Goal: Task Accomplishment & Management: Manage account settings

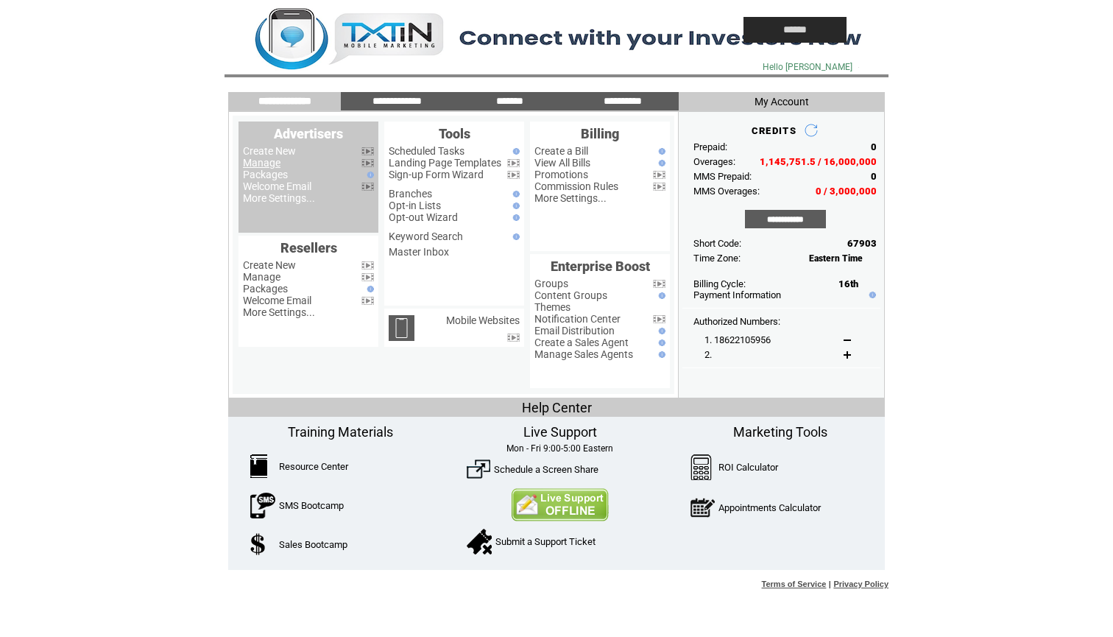
click at [262, 160] on link "Manage" at bounding box center [262, 163] width 38 height 12
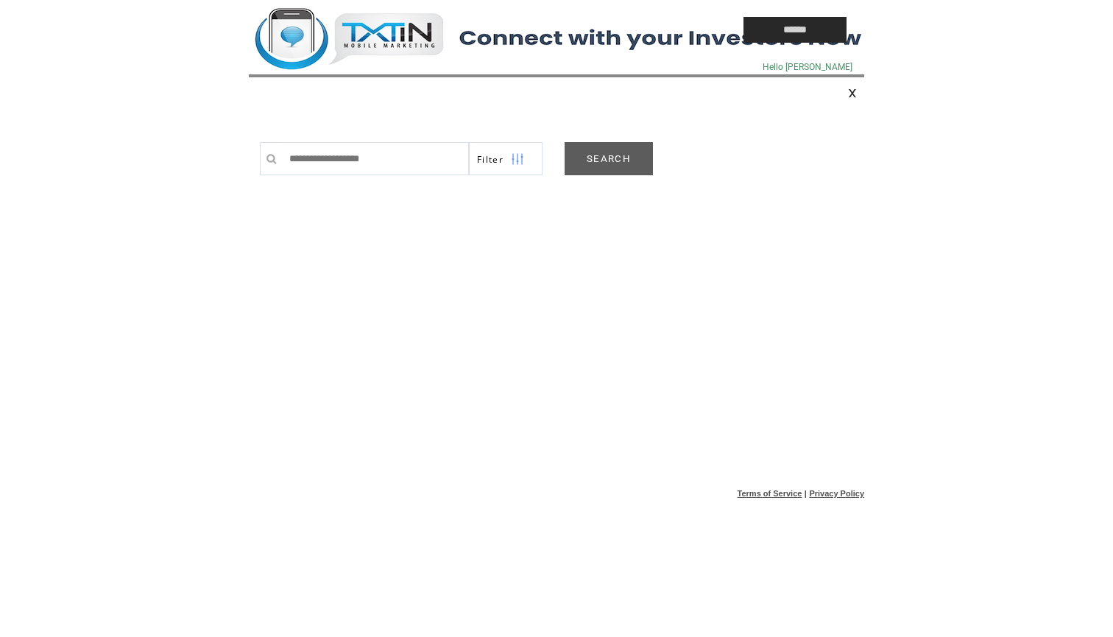
click at [616, 152] on link "SEARCH" at bounding box center [609, 158] width 88 height 33
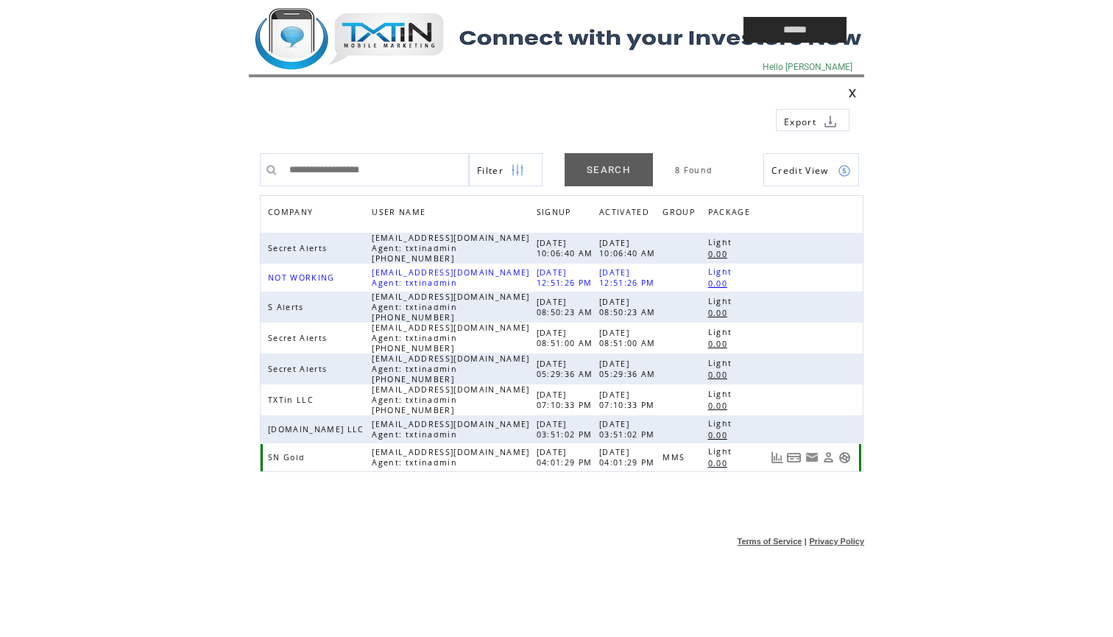
click at [841, 458] on link at bounding box center [844, 457] width 13 height 13
click at [403, 28] on td at bounding box center [462, 30] width 427 height 60
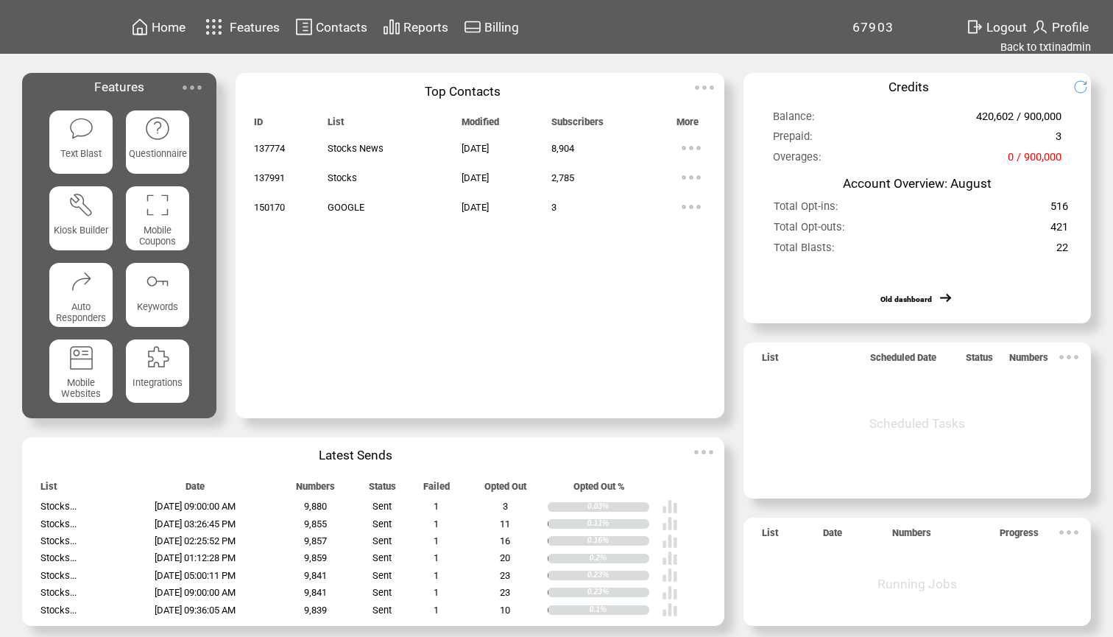
drag, startPoint x: 570, startPoint y: 208, endPoint x: 560, endPoint y: 209, distance: 10.3
click at [560, 209] on tr "150170 GOOGLE Sep 18, 2025 3" at bounding box center [480, 206] width 452 height 29
click at [556, 209] on span "3" at bounding box center [553, 207] width 5 height 11
drag, startPoint x: 573, startPoint y: 206, endPoint x: 559, endPoint y: 207, distance: 14.0
click at [559, 207] on tr "150170 GOOGLE Sep 18, 2025 3" at bounding box center [480, 206] width 452 height 29
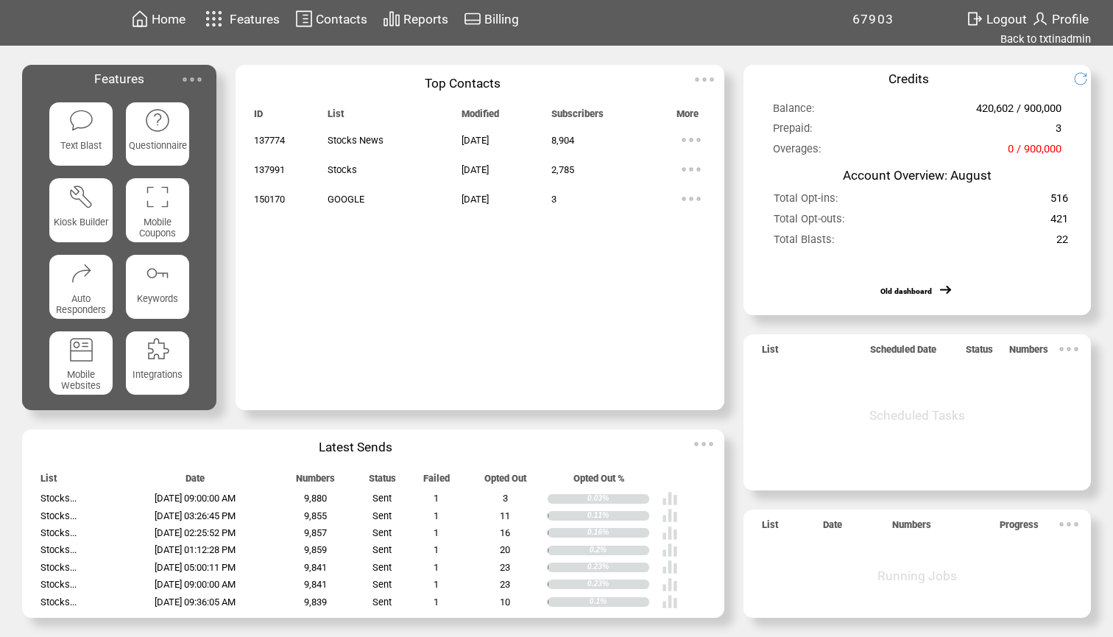
scroll to position [8, 0]
